Goal: Task Accomplishment & Management: Manage account settings

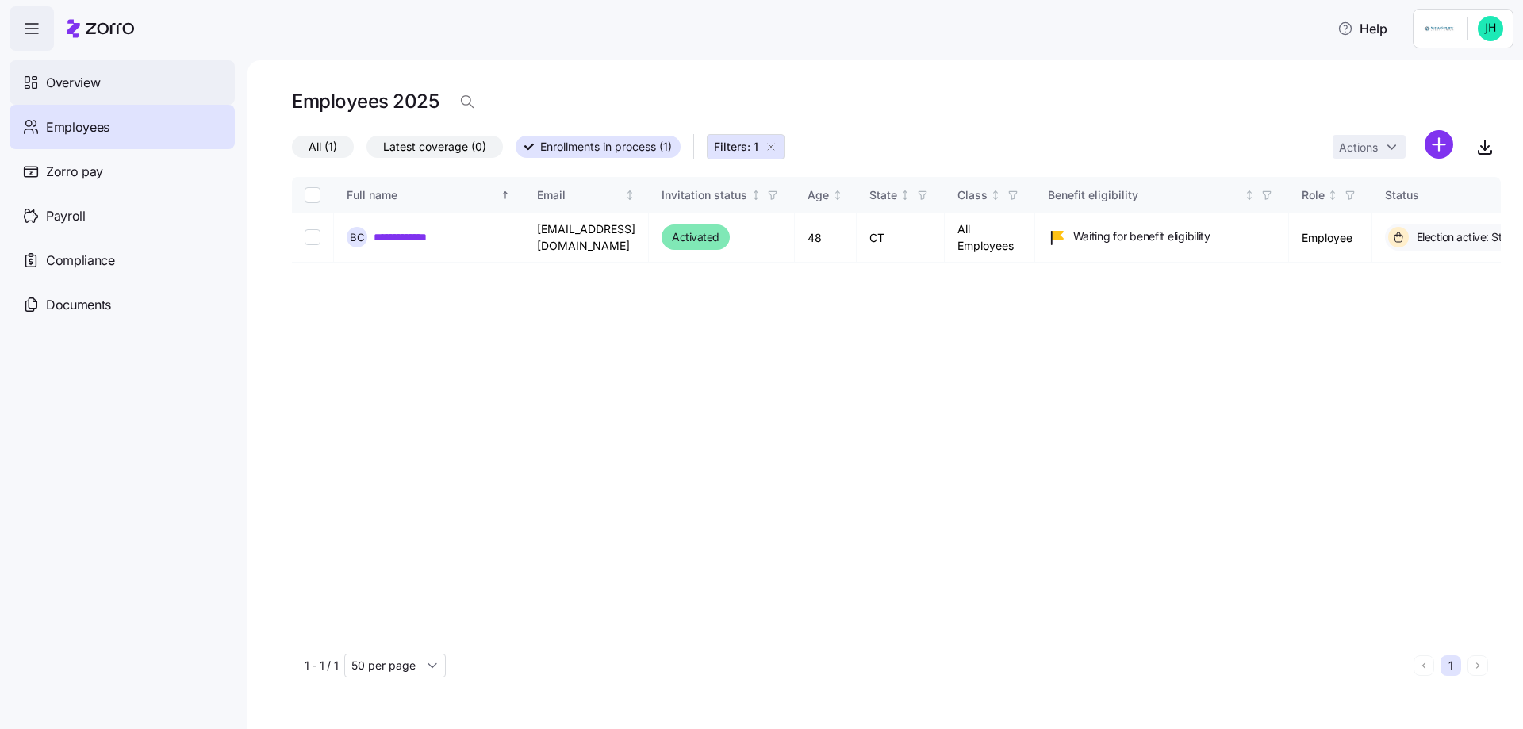
click at [83, 78] on span "Overview" at bounding box center [73, 83] width 54 height 20
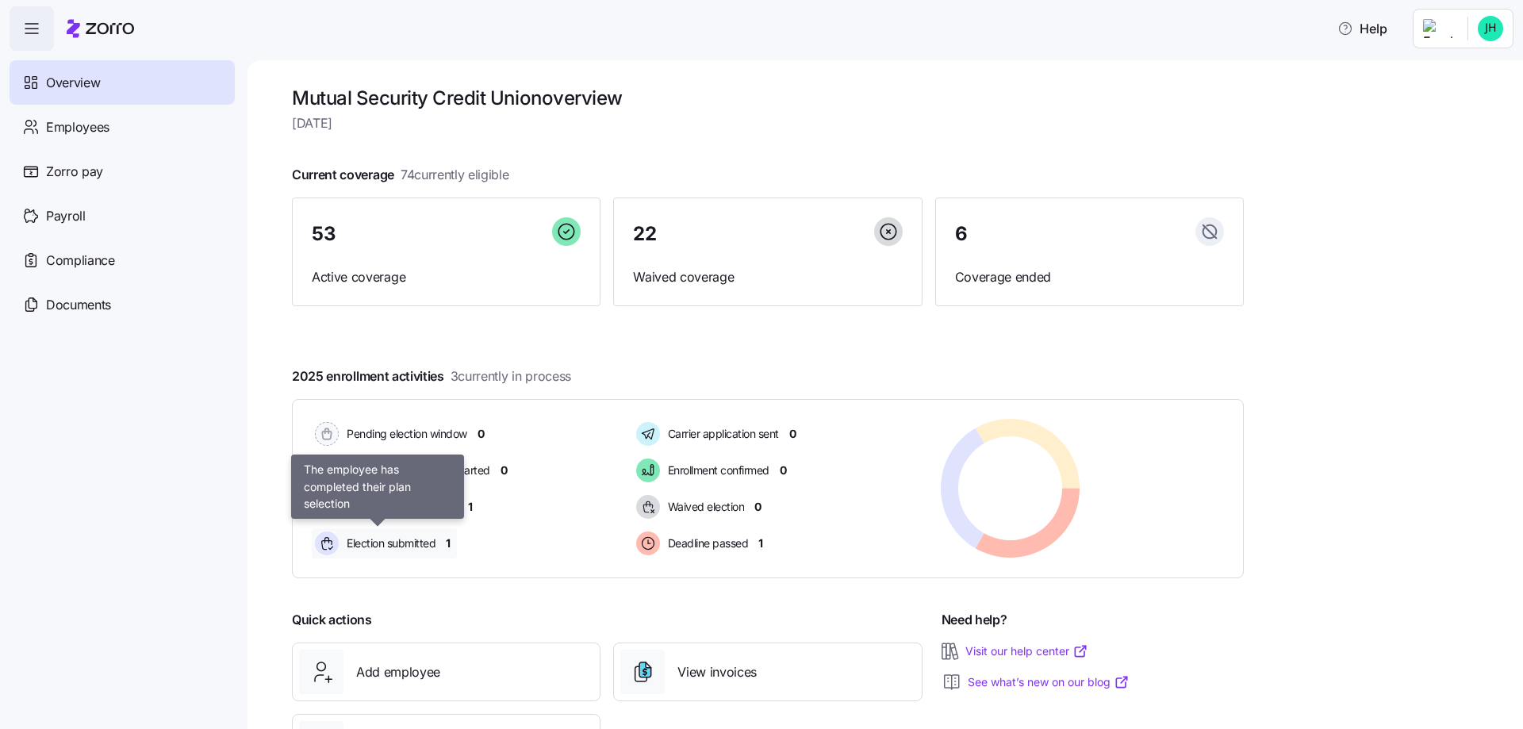
click at [385, 551] on span "Election submitted" at bounding box center [389, 543] width 94 height 16
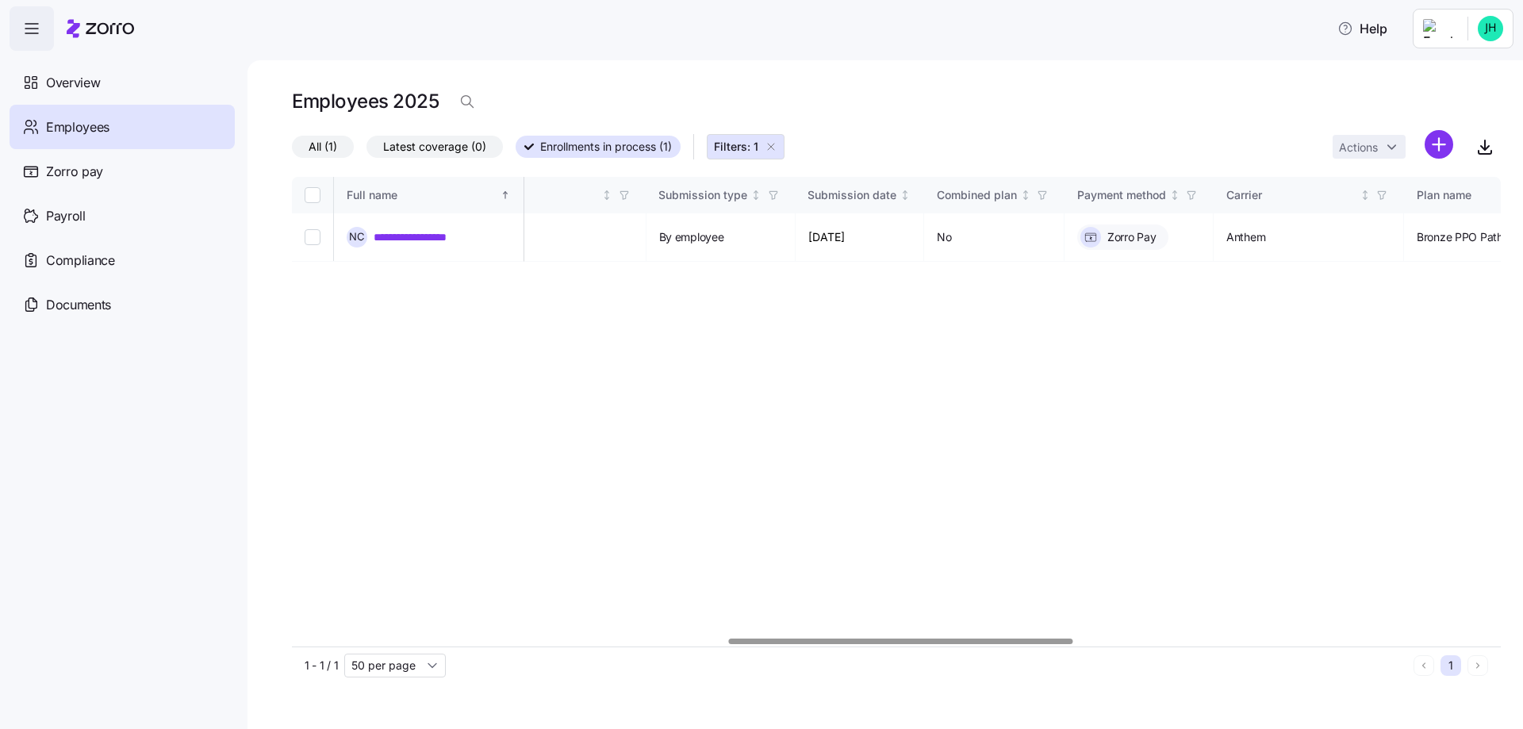
scroll to position [0, 1723]
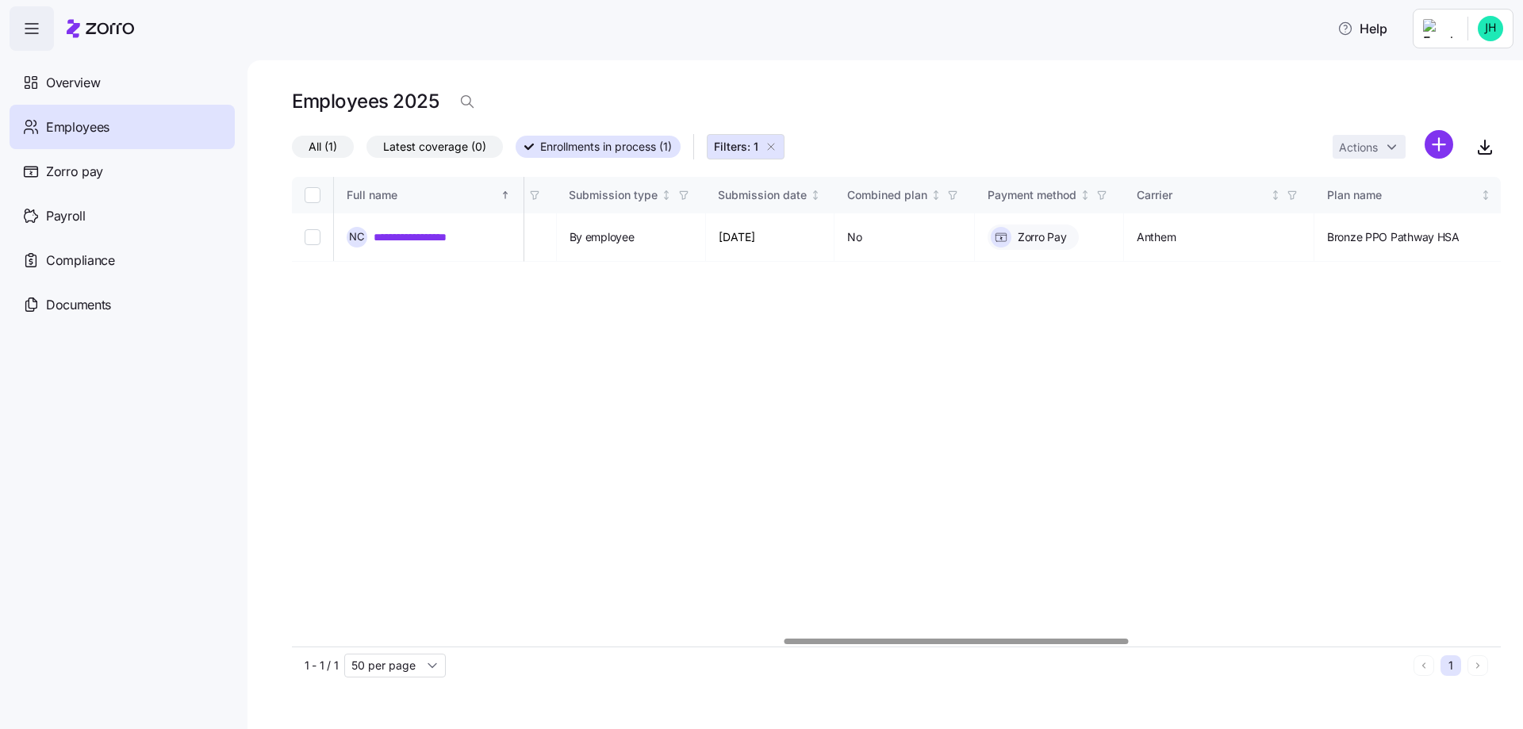
click at [800, 639] on div at bounding box center [957, 642] width 344 height 6
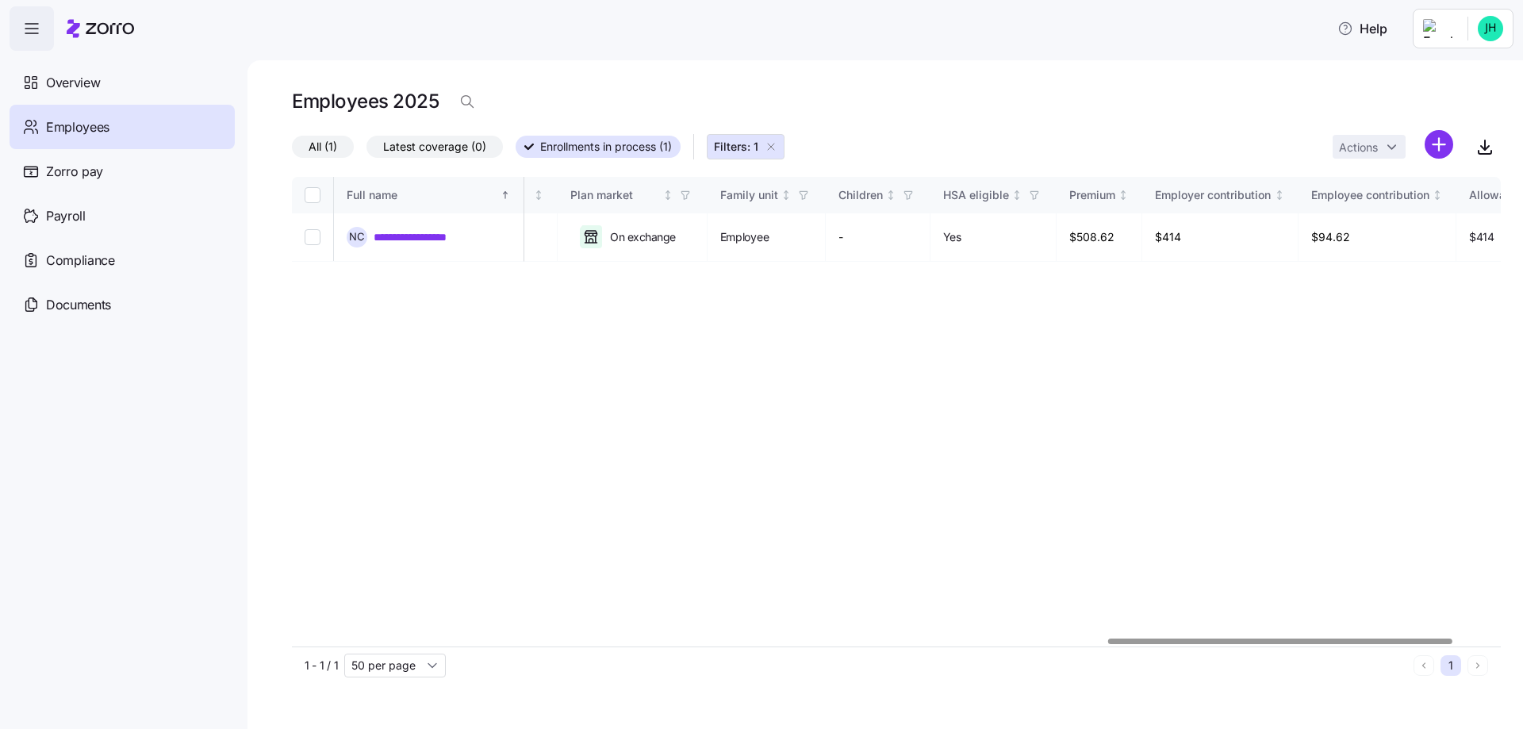
scroll to position [0, 3026]
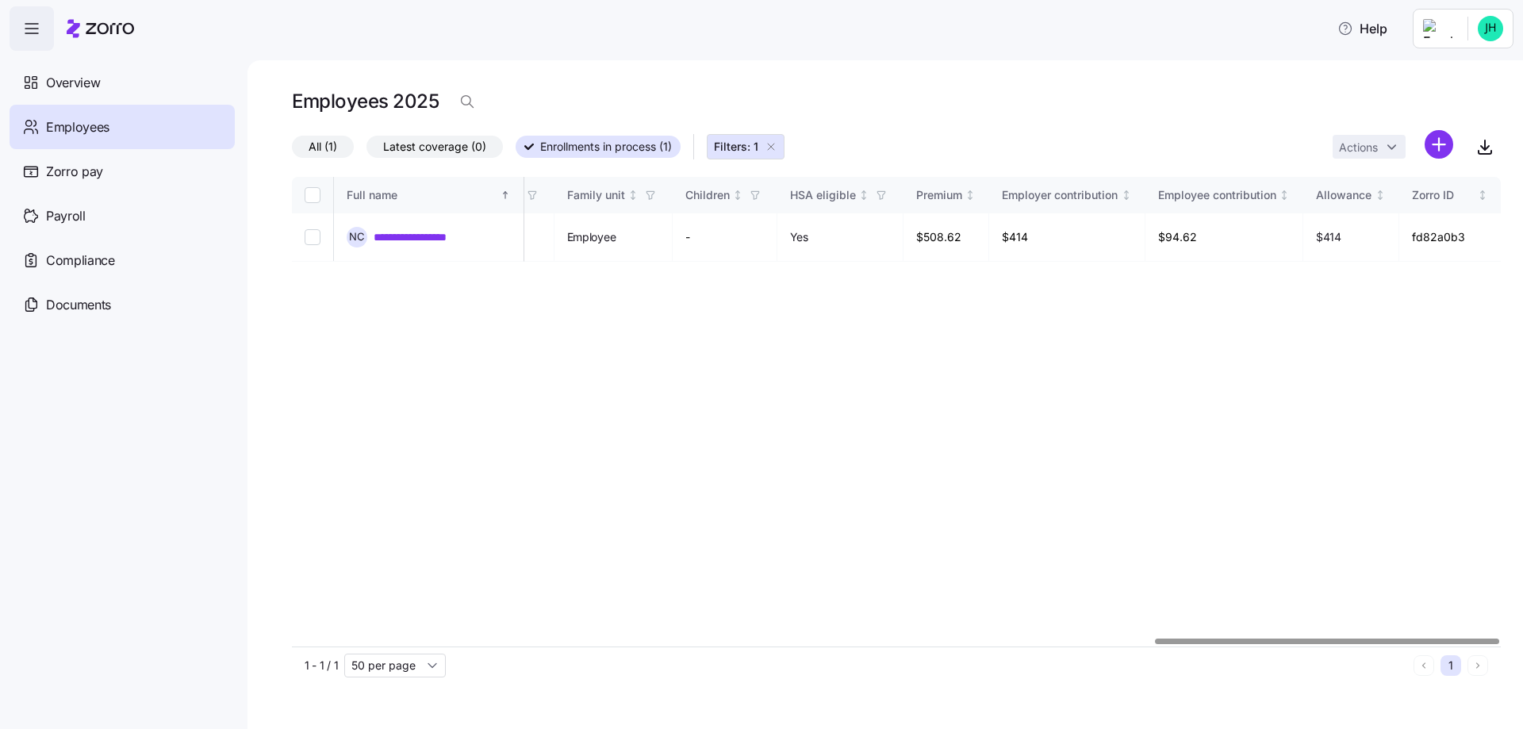
click at [1380, 639] on div at bounding box center [1327, 642] width 344 height 6
click at [1271, 639] on div at bounding box center [1327, 642] width 344 height 6
